Goal: Find specific page/section: Find specific page/section

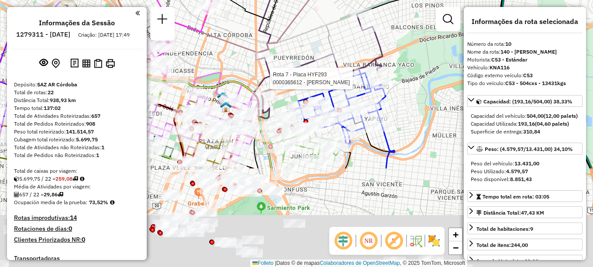
select select "**********"
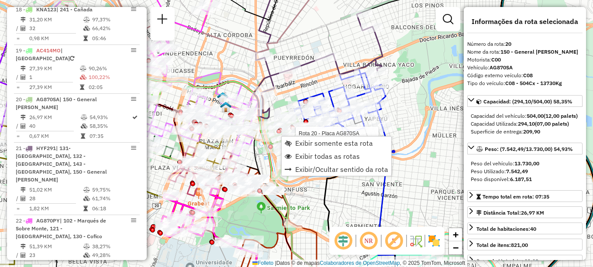
scroll to position [1186, 0]
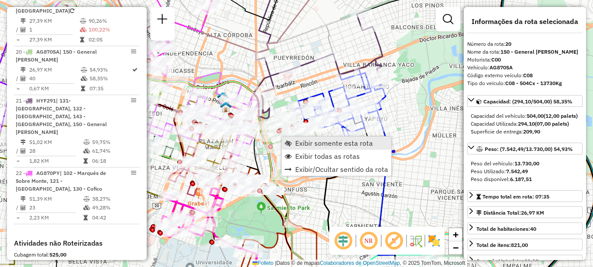
click at [308, 141] on span "Exibir somente esta rota" at bounding box center [334, 143] width 78 height 7
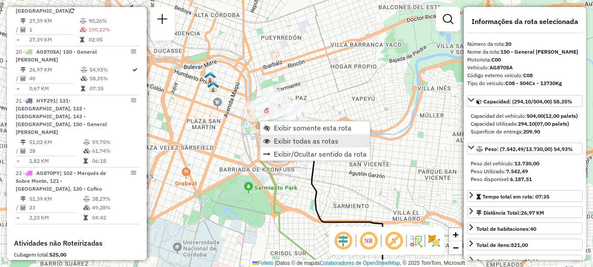
click at [280, 144] on span "Exibir todas as rotas" at bounding box center [306, 141] width 65 height 7
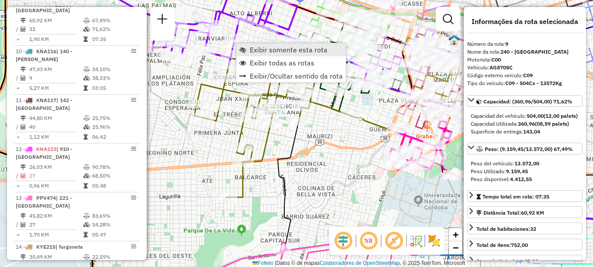
scroll to position [671, 0]
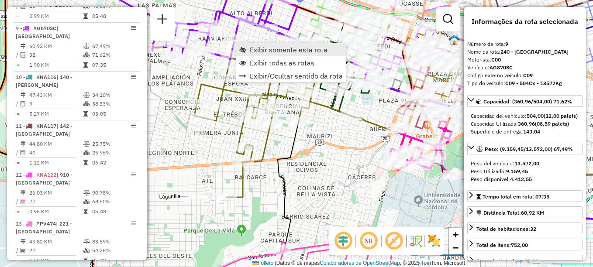
click at [260, 52] on span "Exibir somente esta rota" at bounding box center [289, 49] width 78 height 7
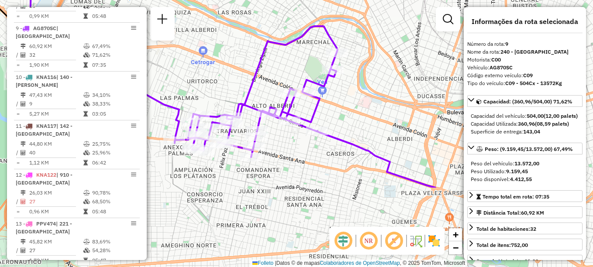
drag, startPoint x: 365, startPoint y: 106, endPoint x: 319, endPoint y: 0, distance: 115.8
click at [319, 0] on html "Aguarde... Pop-up bloqueado! Seu navegador bloqueou automáticamente a abertura …" at bounding box center [296, 133] width 593 height 267
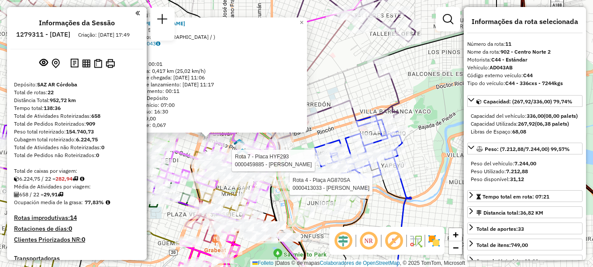
select select "**********"
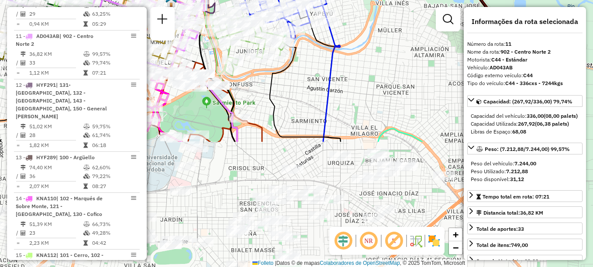
drag, startPoint x: 424, startPoint y: 165, endPoint x: 360, endPoint y: 30, distance: 149.5
click at [360, 30] on div "0000473634 - Palacios Lucas Gustavo Duración: JUJUY 510 Barrio de los Niños: (C…" at bounding box center [296, 133] width 593 height 267
